Goal: Information Seeking & Learning: Learn about a topic

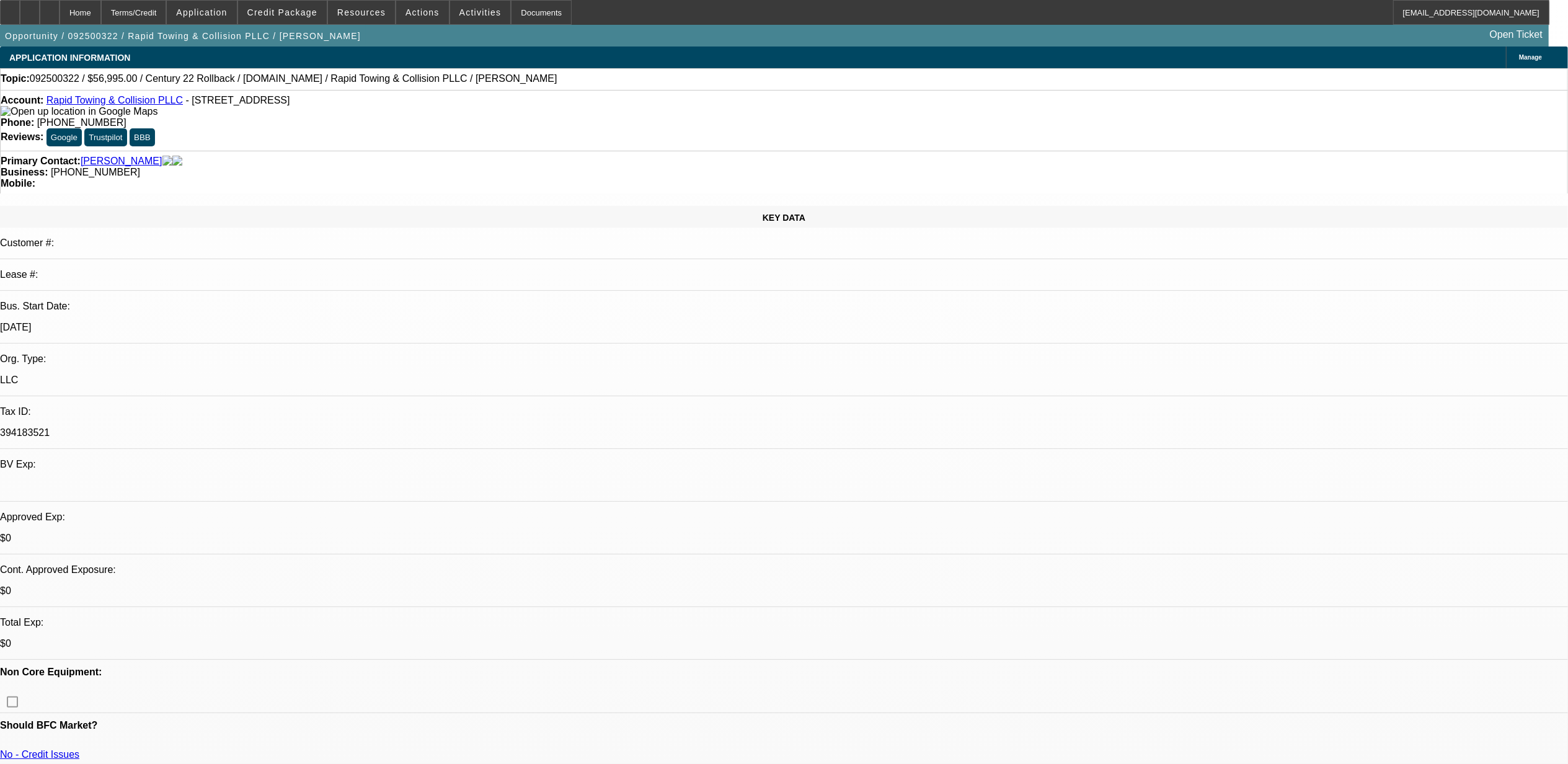
select select "0"
select select "2"
select select "0"
select select "2"
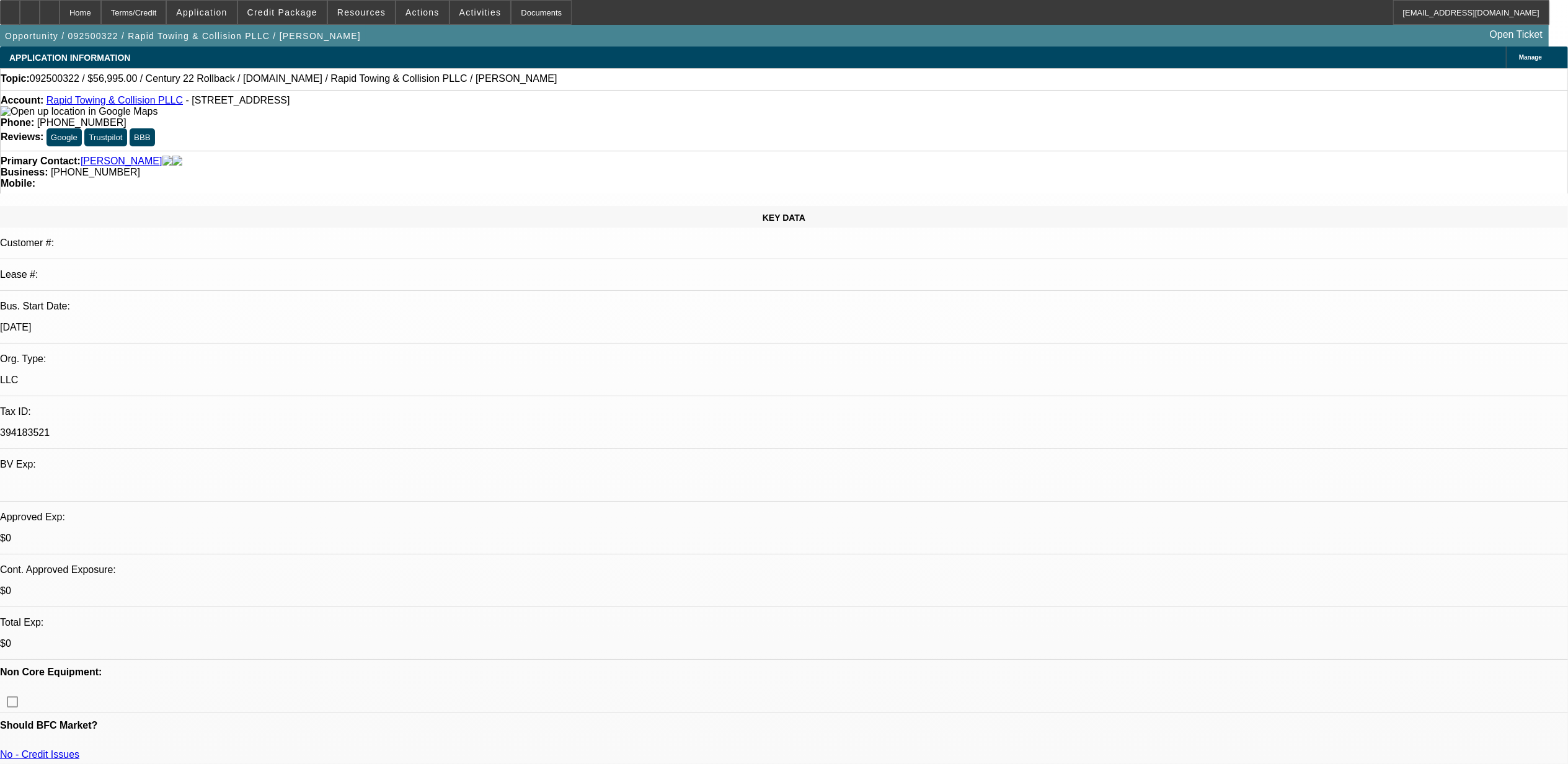
select select "0.1"
select select "0.2"
select select "2"
select select "0.1"
select select "0.2"
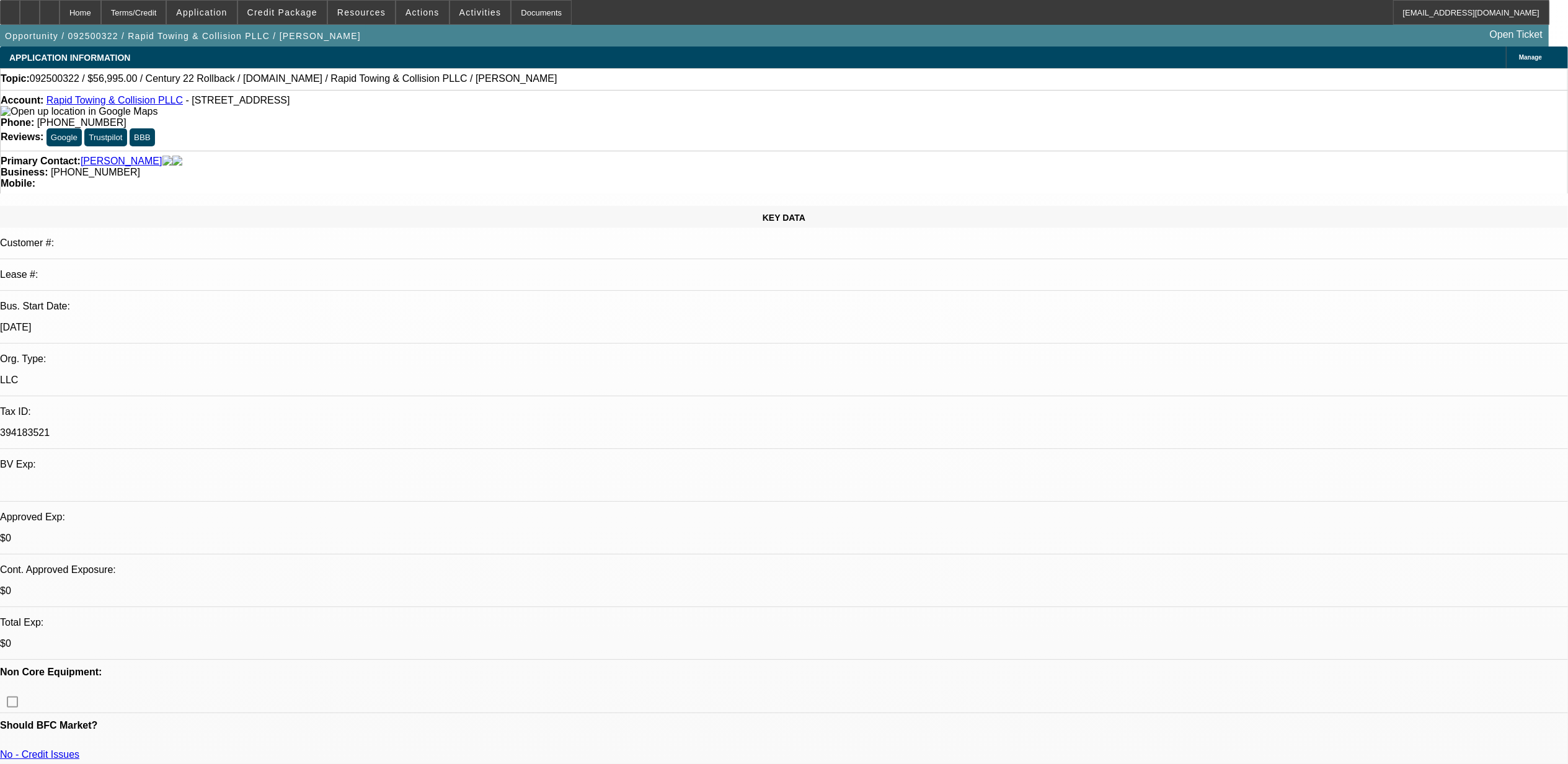
select select "2"
select select "0.1"
select select "1"
select select "2"
select select "6"
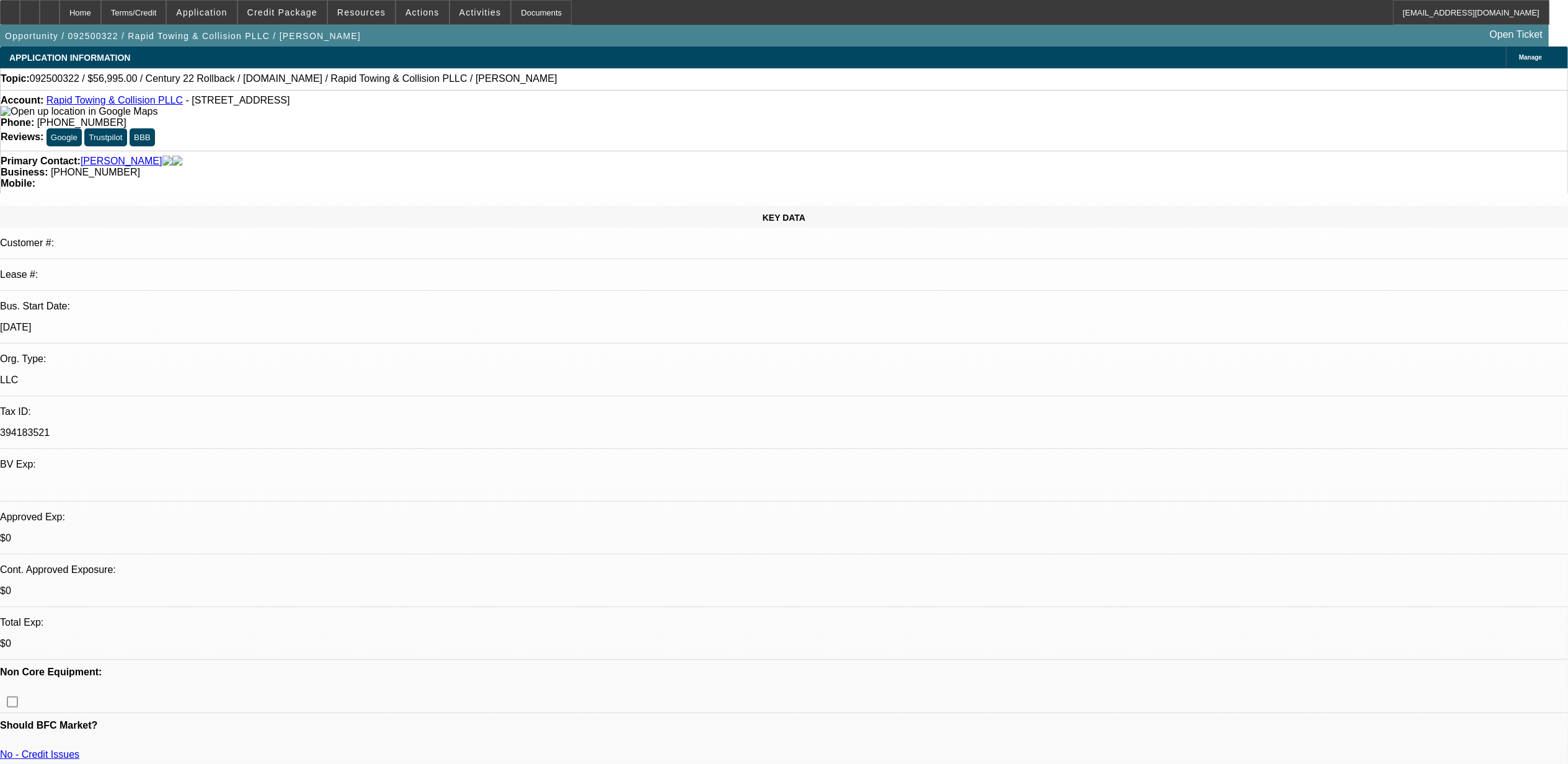
select select "1"
select select "2"
select select "4"
select select "1"
select select "2"
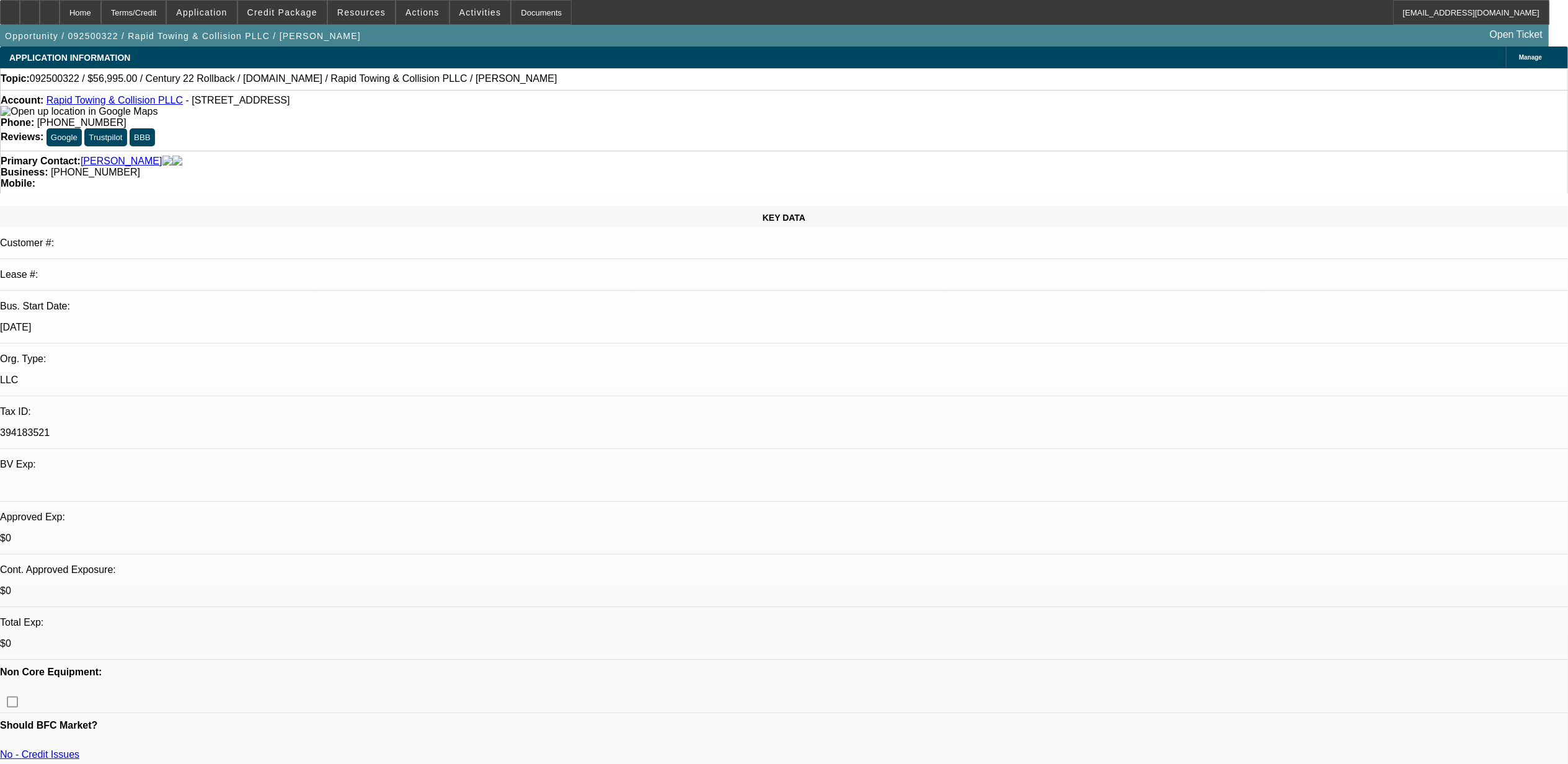
select select "4"
select select "1"
select select "2"
select select "4"
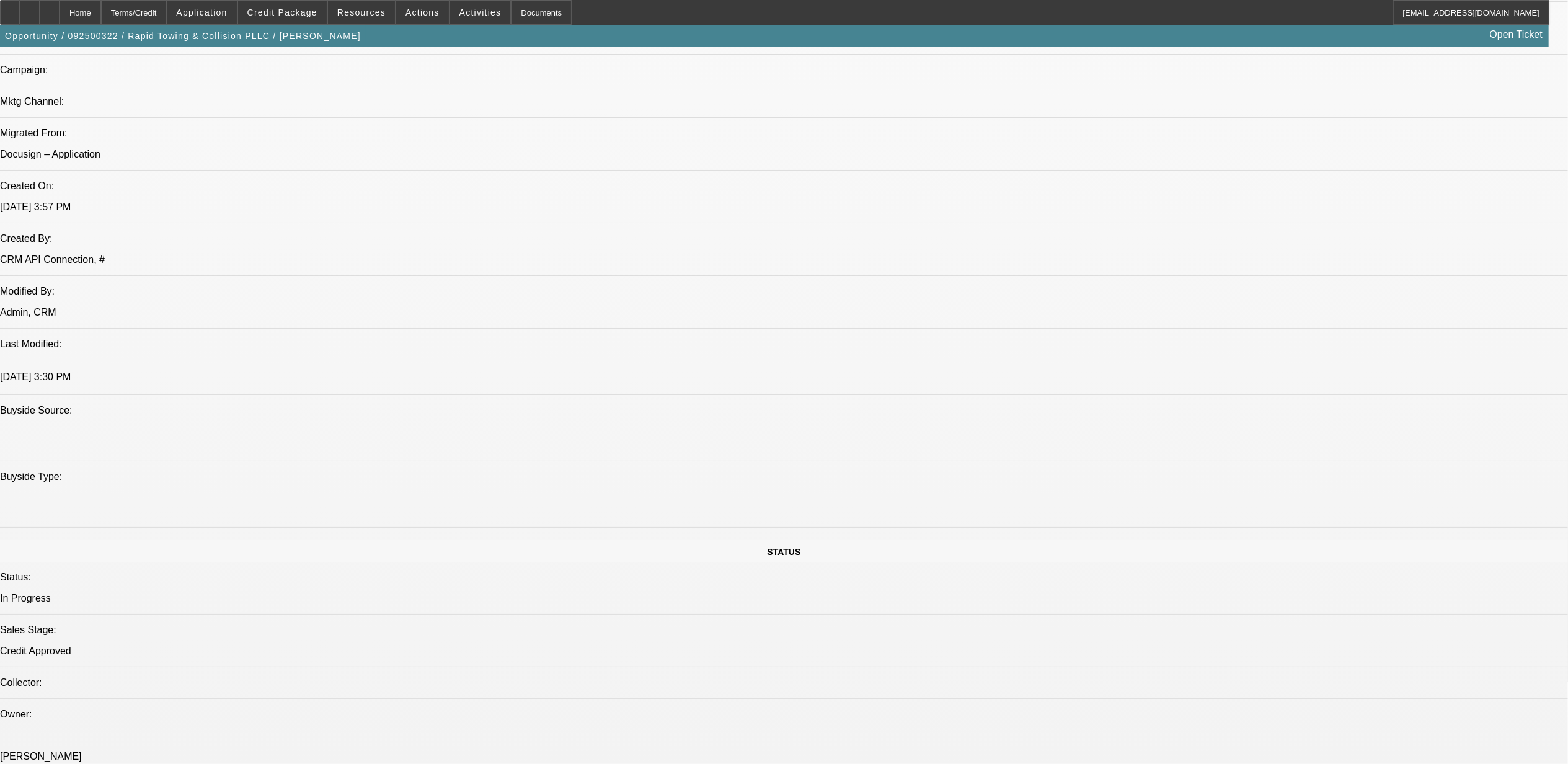
scroll to position [744, 0]
